Goal: Task Accomplishment & Management: Manage account settings

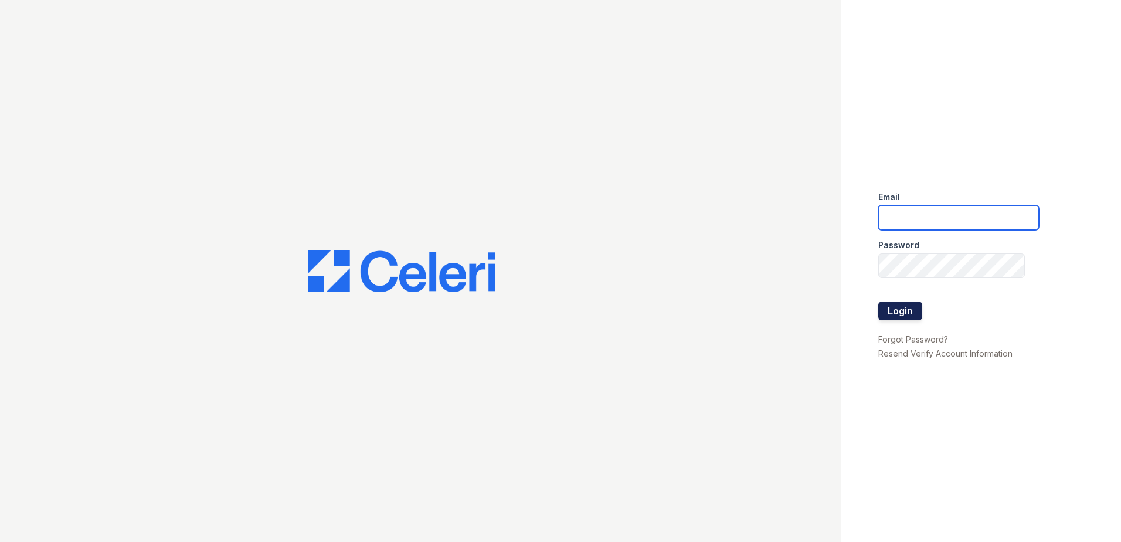
type input "[EMAIL_ADDRESS][DOMAIN_NAME]"
click at [893, 312] on button "Login" at bounding box center [901, 310] width 44 height 19
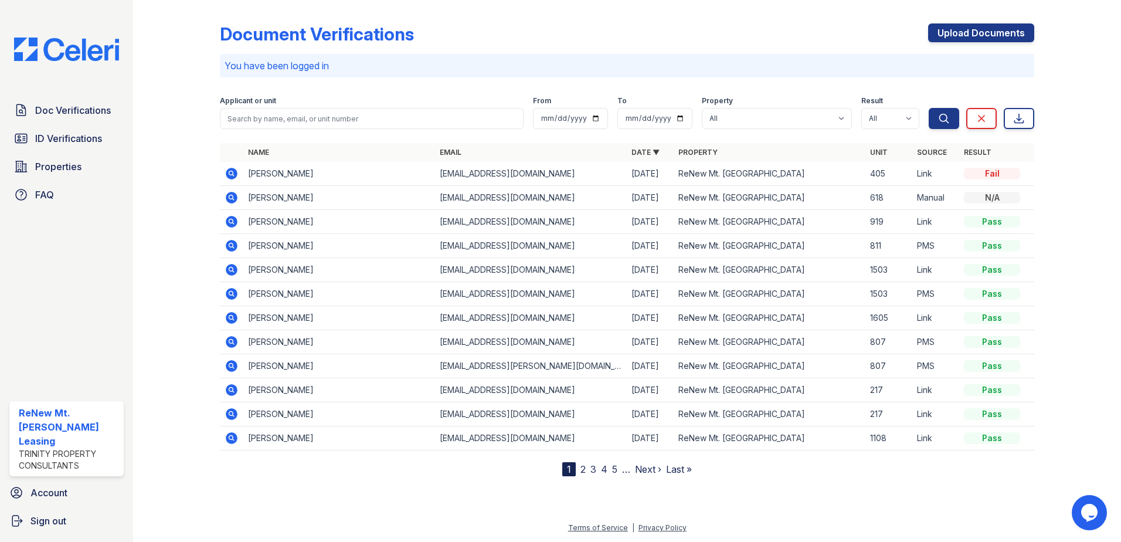
click at [447, 55] on div "You have been logged in" at bounding box center [627, 65] width 815 height 23
click at [523, 14] on div "Document Verifications Upload Documents You have been logged in Filter Applican…" at bounding box center [627, 241] width 815 height 472
click at [676, 33] on div "Document Verifications Upload Documents" at bounding box center [627, 38] width 815 height 30
click at [59, 491] on span "Account" at bounding box center [48, 493] width 37 height 14
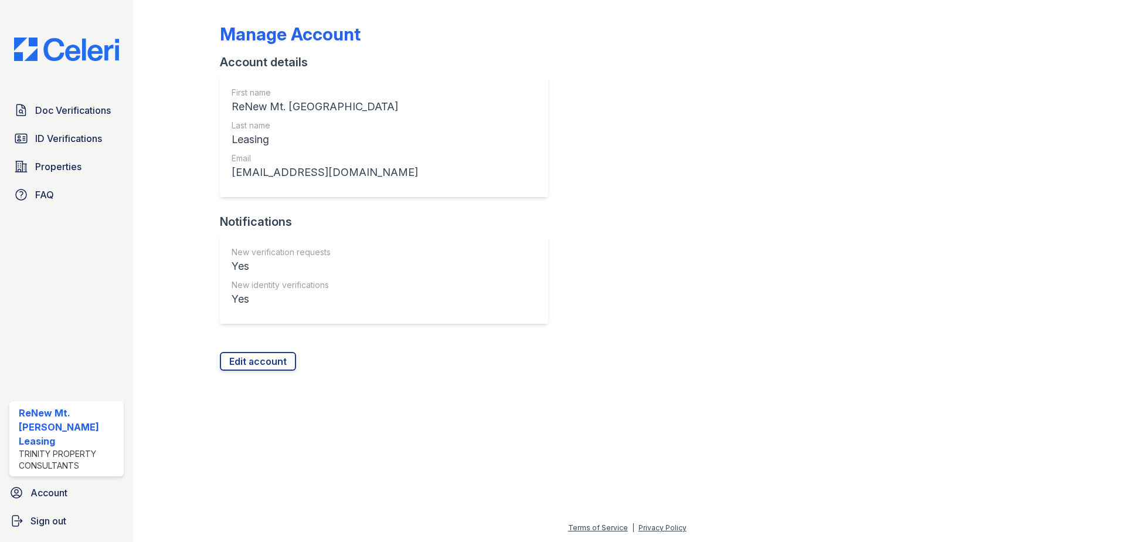
click at [468, 69] on div "Account details" at bounding box center [389, 62] width 338 height 16
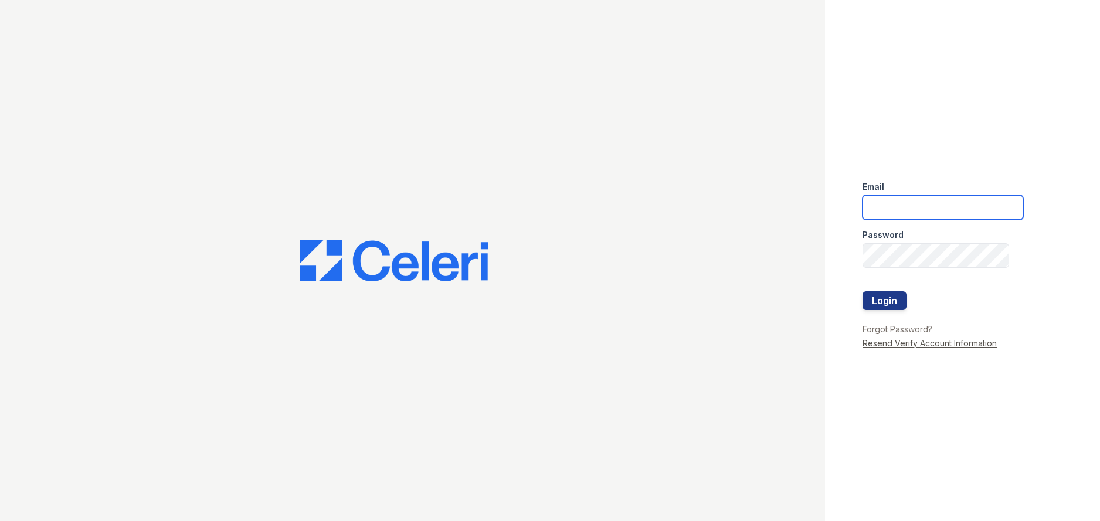
type input "[EMAIL_ADDRESS][DOMAIN_NAME]"
click at [959, 342] on link "Resend Verify Account Information" at bounding box center [930, 343] width 134 height 10
click at [941, 346] on link "Resend Verify Account Information" at bounding box center [930, 343] width 134 height 10
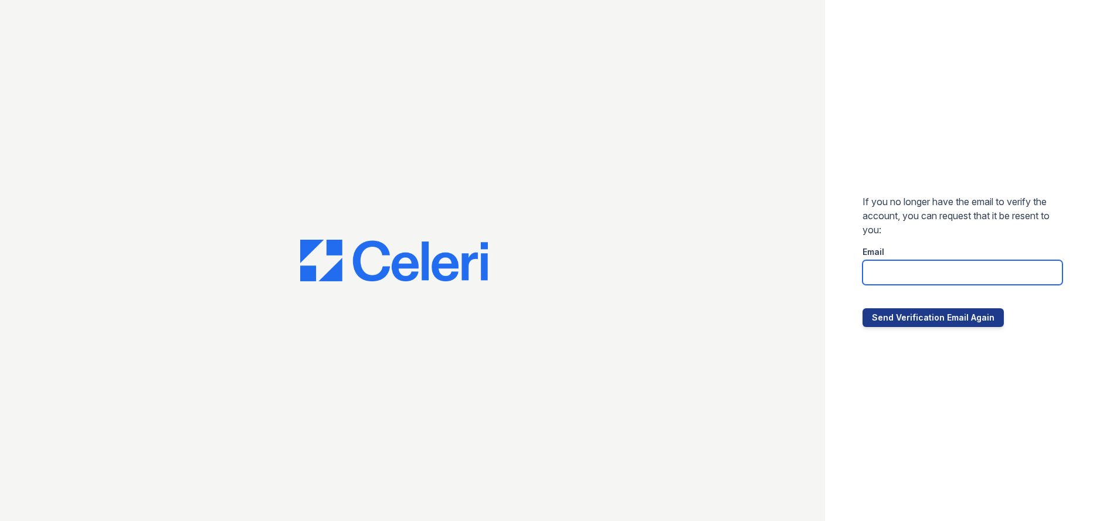
click at [902, 272] on input "email" at bounding box center [963, 272] width 200 height 25
type input "[EMAIL_ADDRESS][DOMAIN_NAME]"
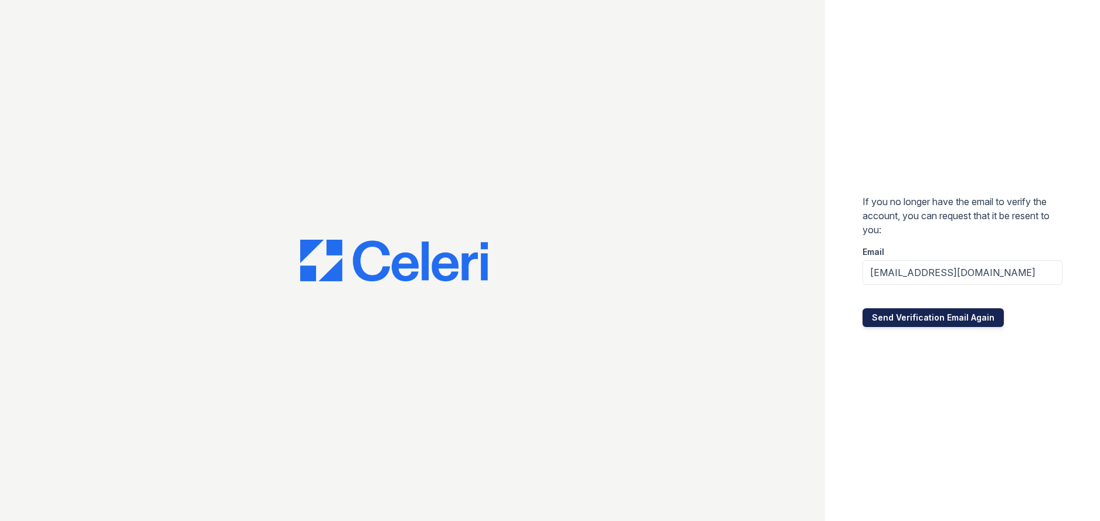
click at [913, 323] on button "Send Verification Email Again" at bounding box center [933, 317] width 141 height 19
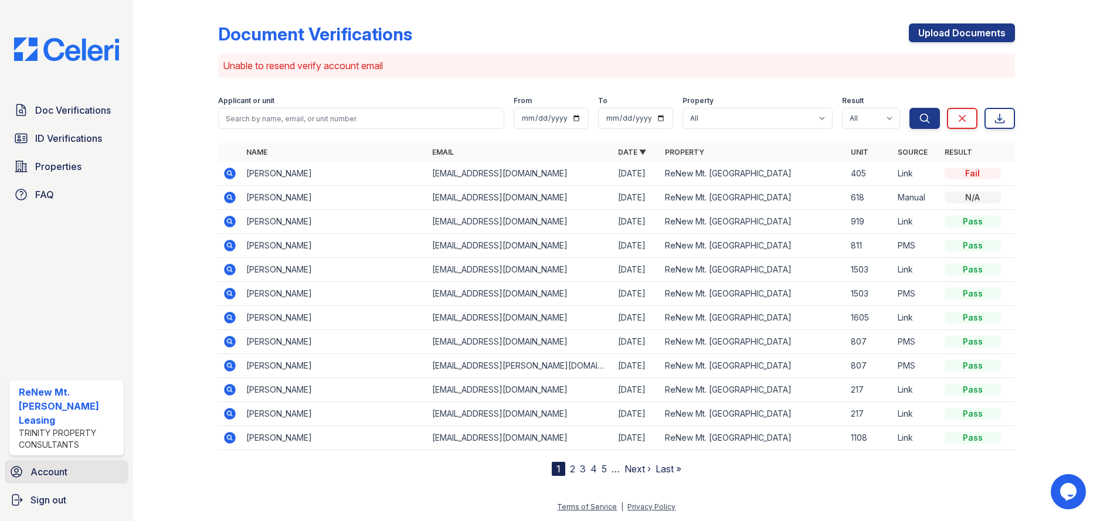
click at [56, 475] on span "Account" at bounding box center [48, 472] width 37 height 14
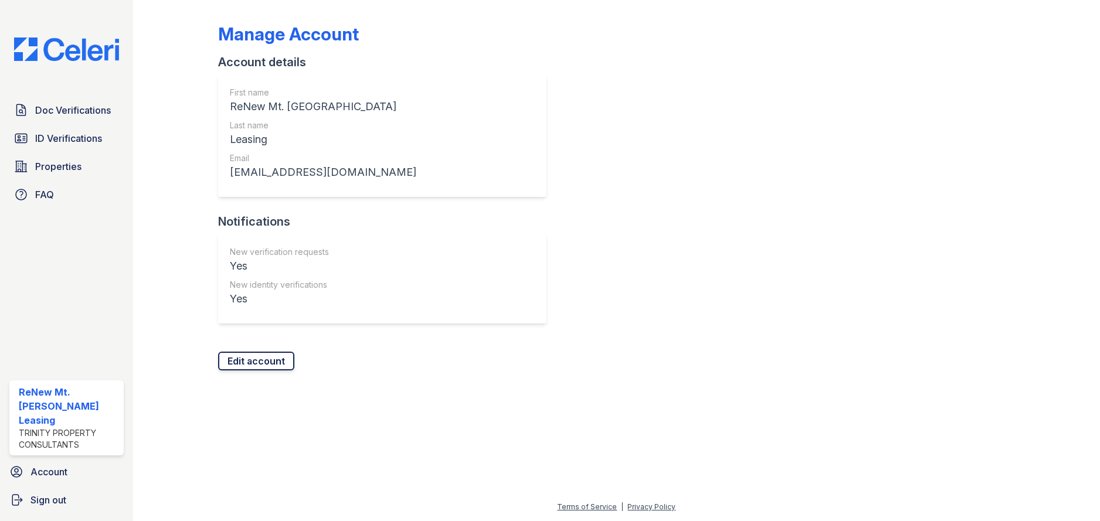
click at [272, 358] on link "Edit account" at bounding box center [256, 361] width 76 height 19
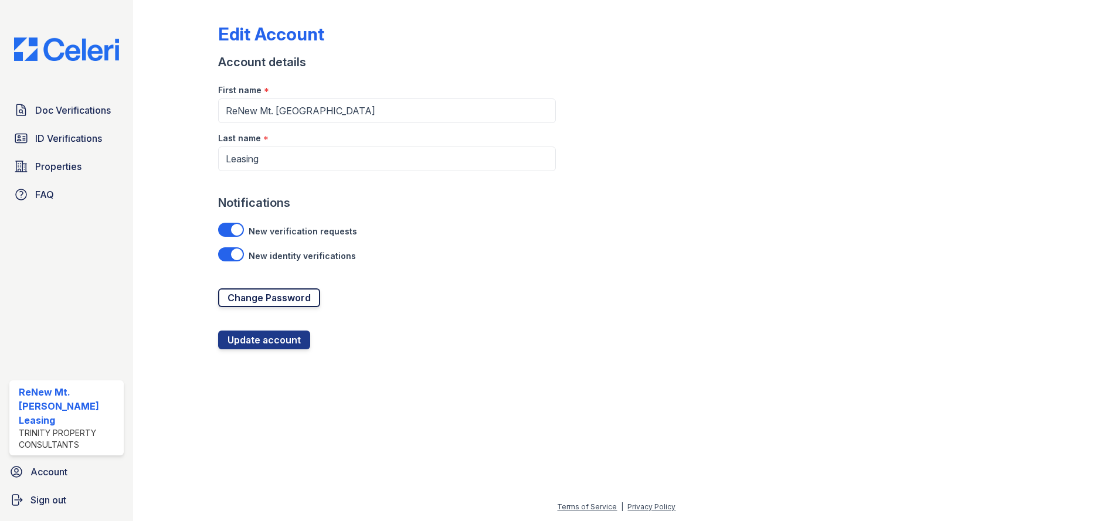
click at [291, 301] on link "Change Password" at bounding box center [269, 298] width 102 height 19
click at [62, 501] on span "Sign out" at bounding box center [48, 500] width 36 height 14
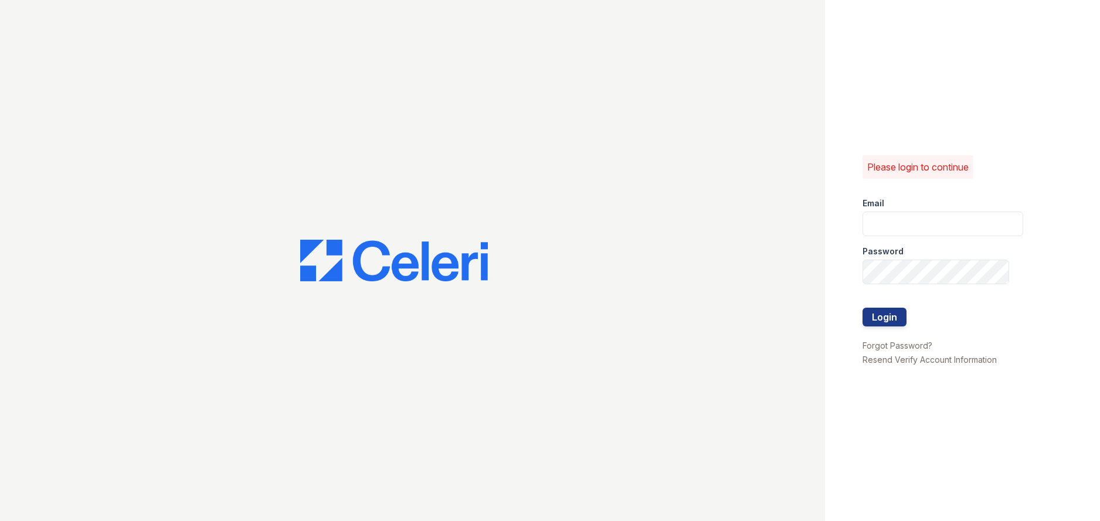
type input "[EMAIL_ADDRESS][DOMAIN_NAME]"
